Goal: Transaction & Acquisition: Book appointment/travel/reservation

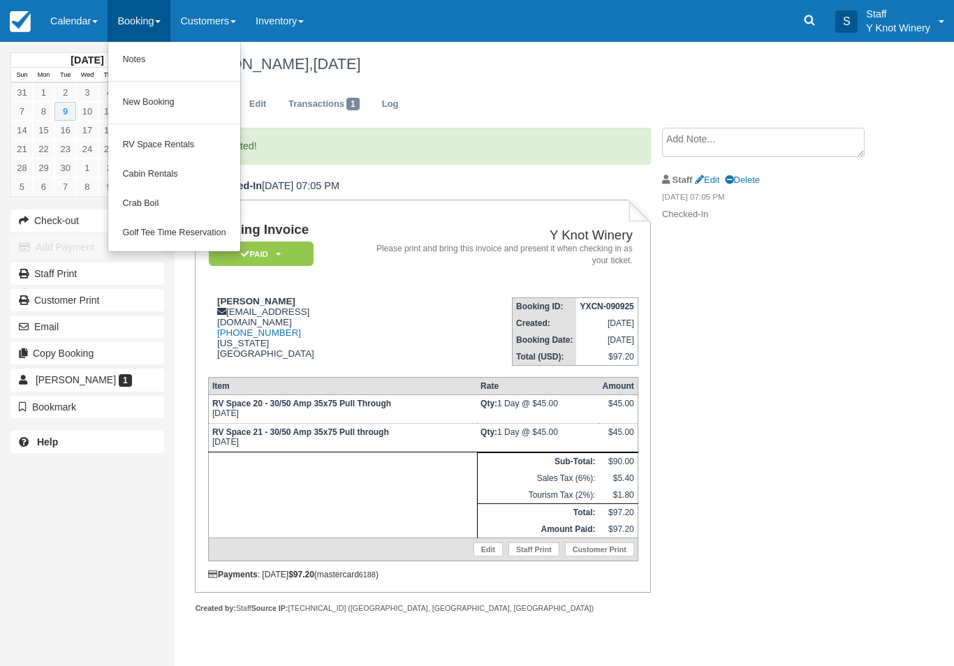
click at [189, 217] on link "Crab Boil" at bounding box center [173, 203] width 131 height 29
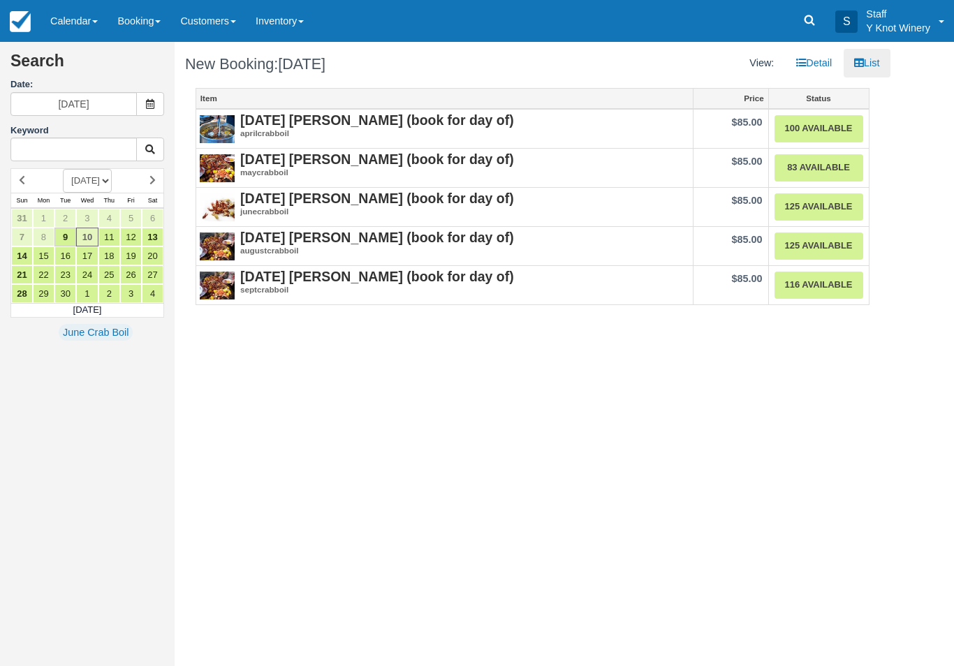
click at [829, 296] on link "116 Available" at bounding box center [819, 285] width 89 height 27
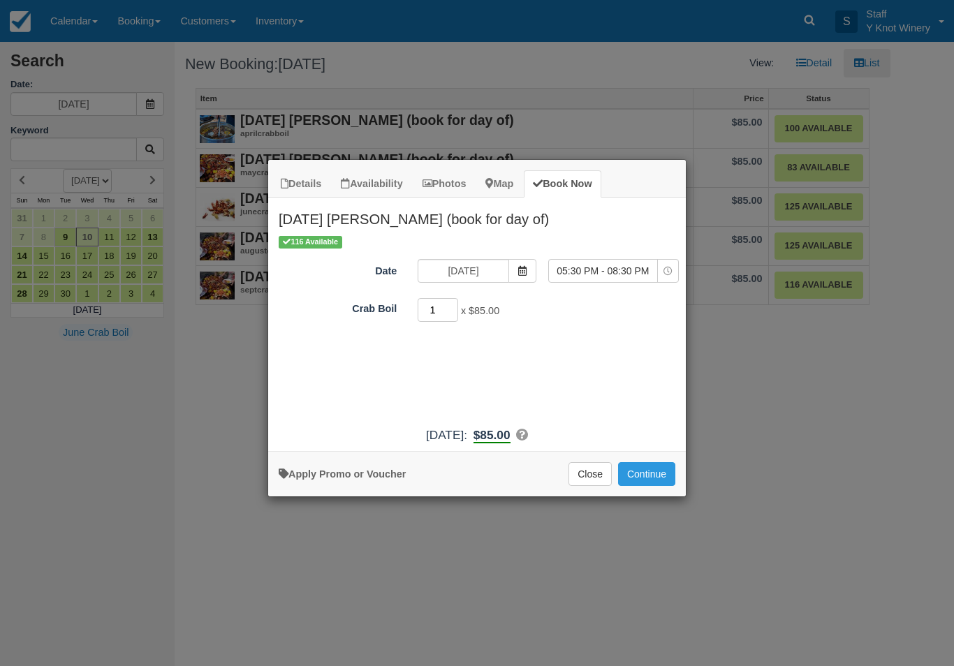
click at [437, 307] on input "1" at bounding box center [438, 310] width 41 height 24
type input "2"
click at [648, 480] on button "Continue" at bounding box center [646, 474] width 57 height 24
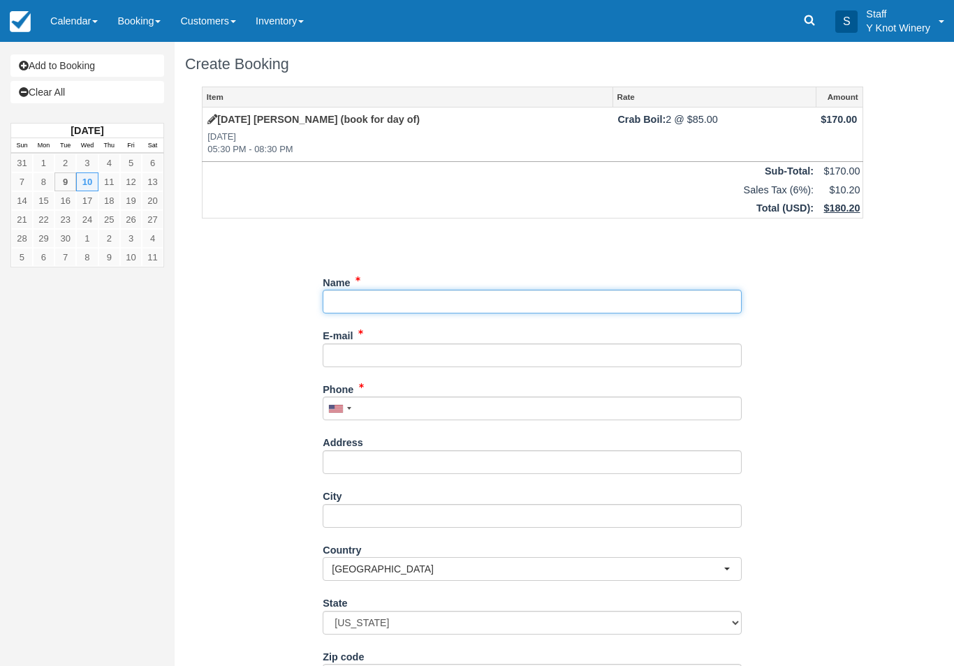
click at [471, 310] on input "Name" at bounding box center [532, 302] width 419 height 24
click at [462, 290] on input "Name" at bounding box center [532, 302] width 419 height 24
type input "[PERSON_NAME]"
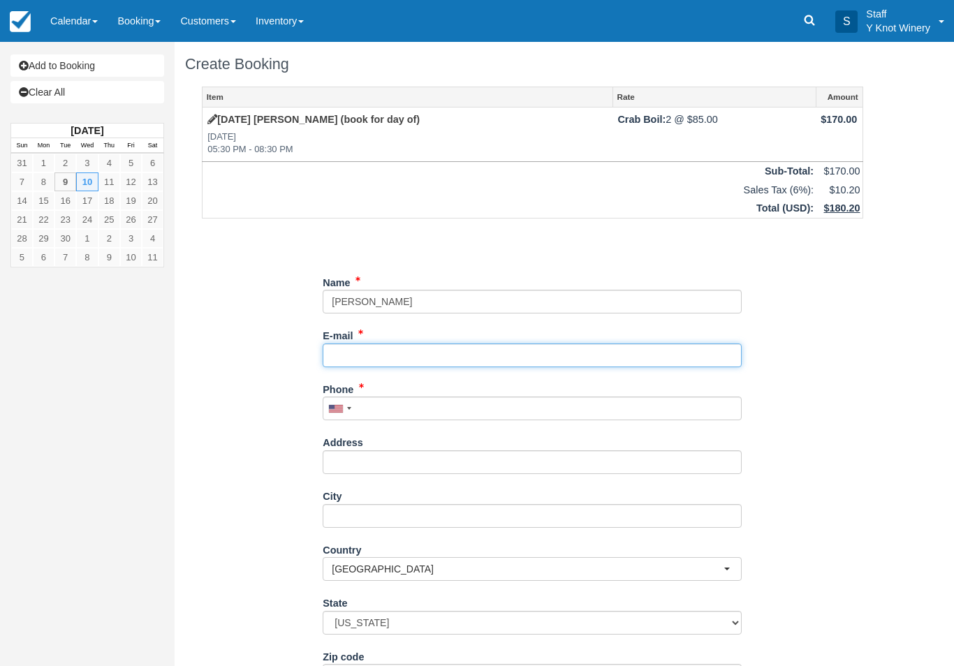
click at [415, 344] on input "E-mail" at bounding box center [532, 356] width 419 height 24
type input "[EMAIL_ADDRESS][DOMAIN_NAME]"
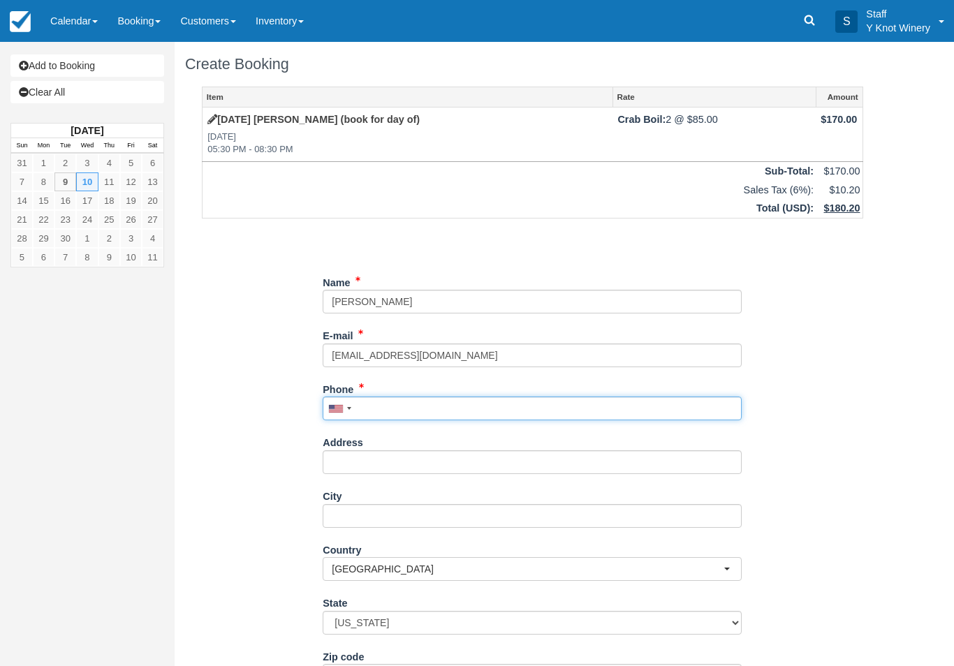
click at [458, 408] on input "Phone" at bounding box center [532, 409] width 419 height 24
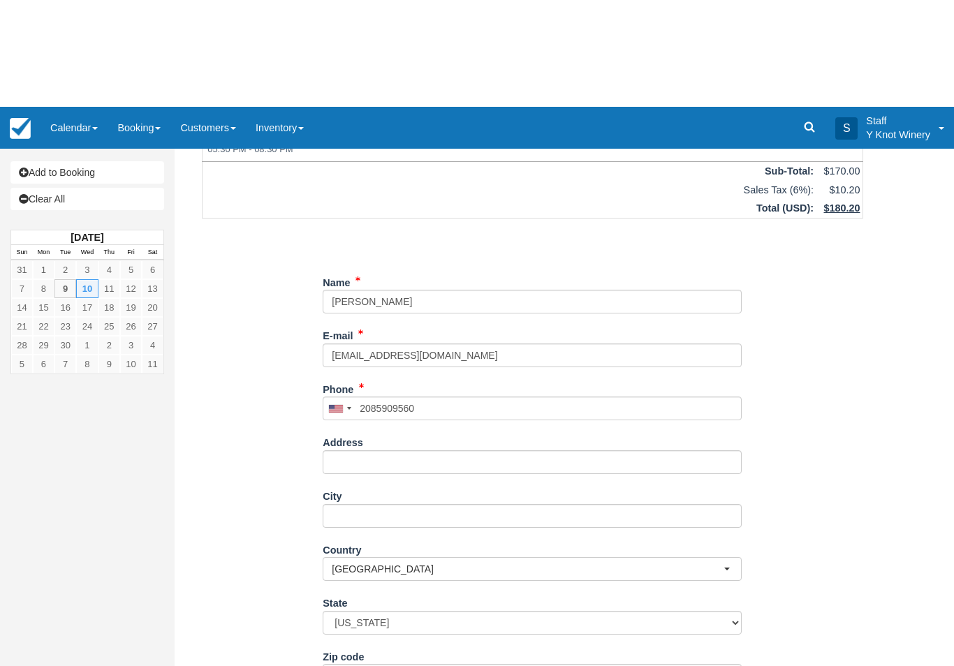
click at [365, 666] on button "Continue" at bounding box center [356, 671] width 67 height 24
type input "[PHONE_NUMBER]"
